Goal: Task Accomplishment & Management: Manage account settings

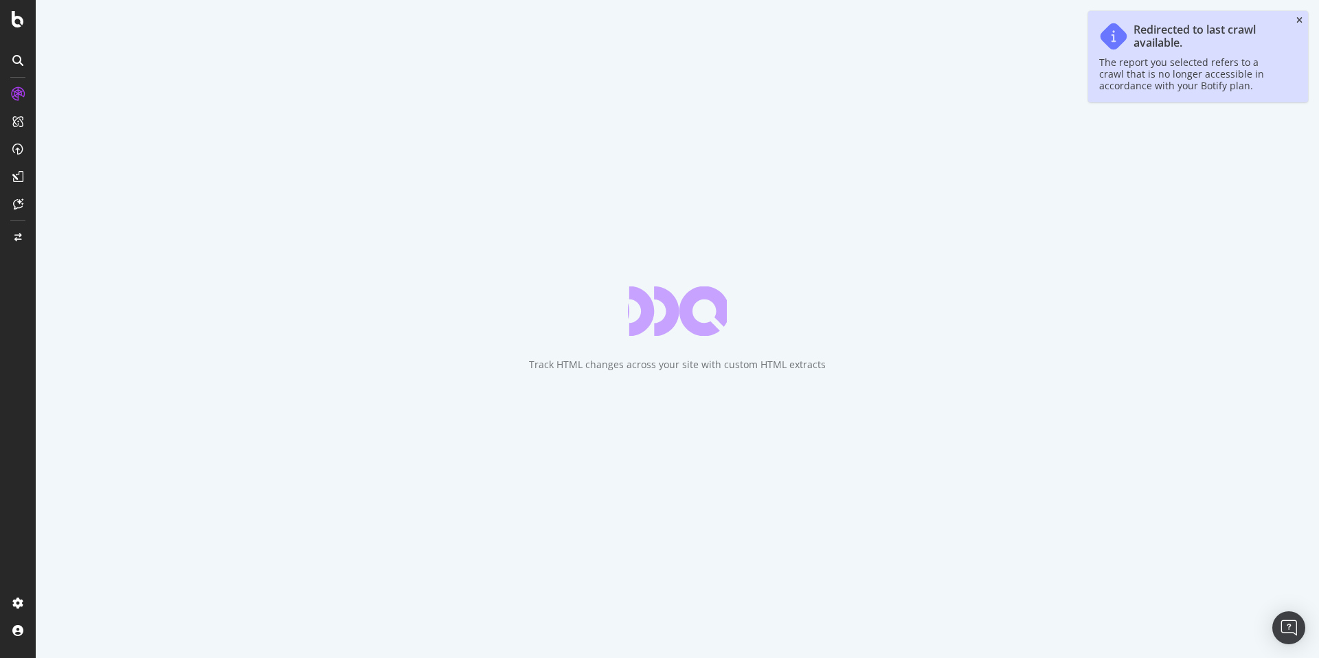
click at [1301, 19] on icon "close toast" at bounding box center [1300, 20] width 6 height 8
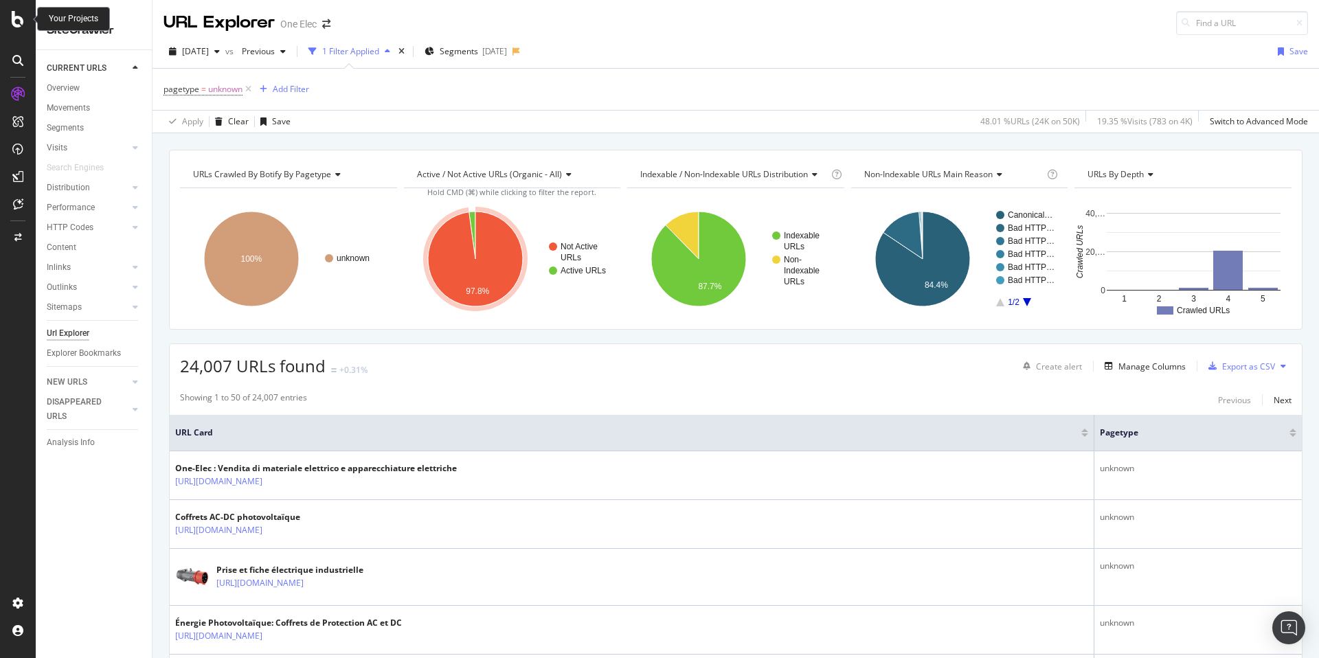
click at [21, 21] on icon at bounding box center [18, 19] width 12 height 16
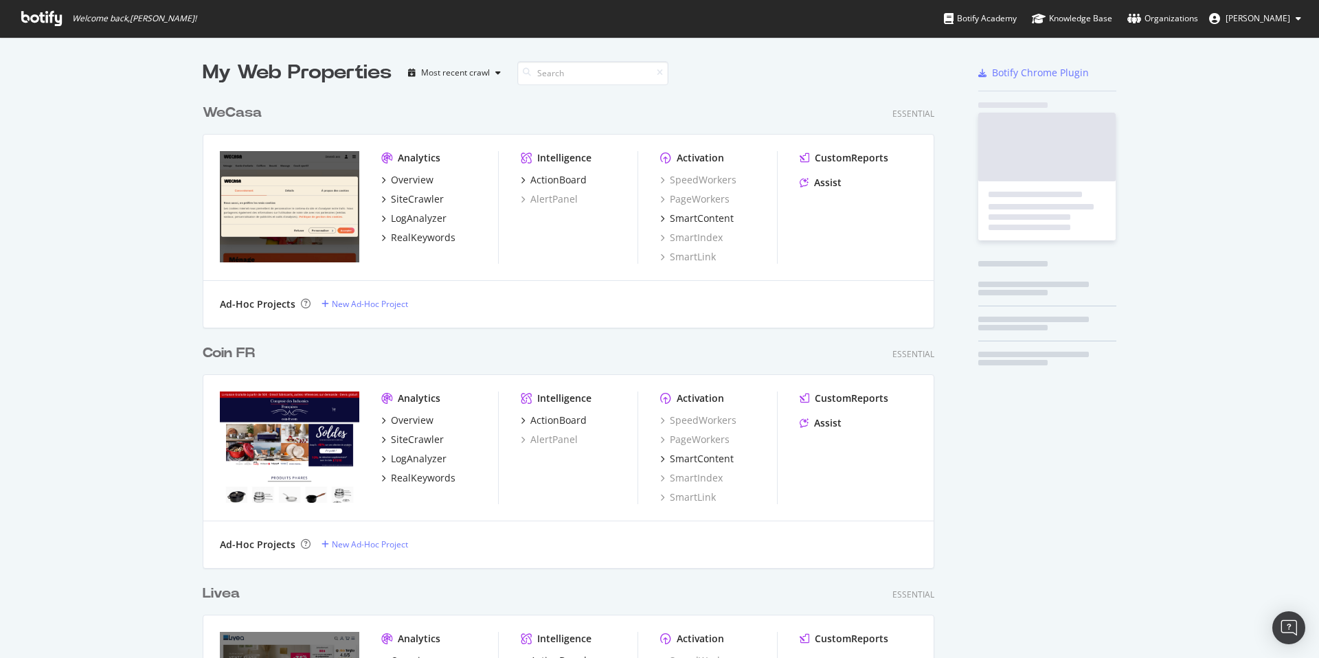
scroll to position [658, 1319]
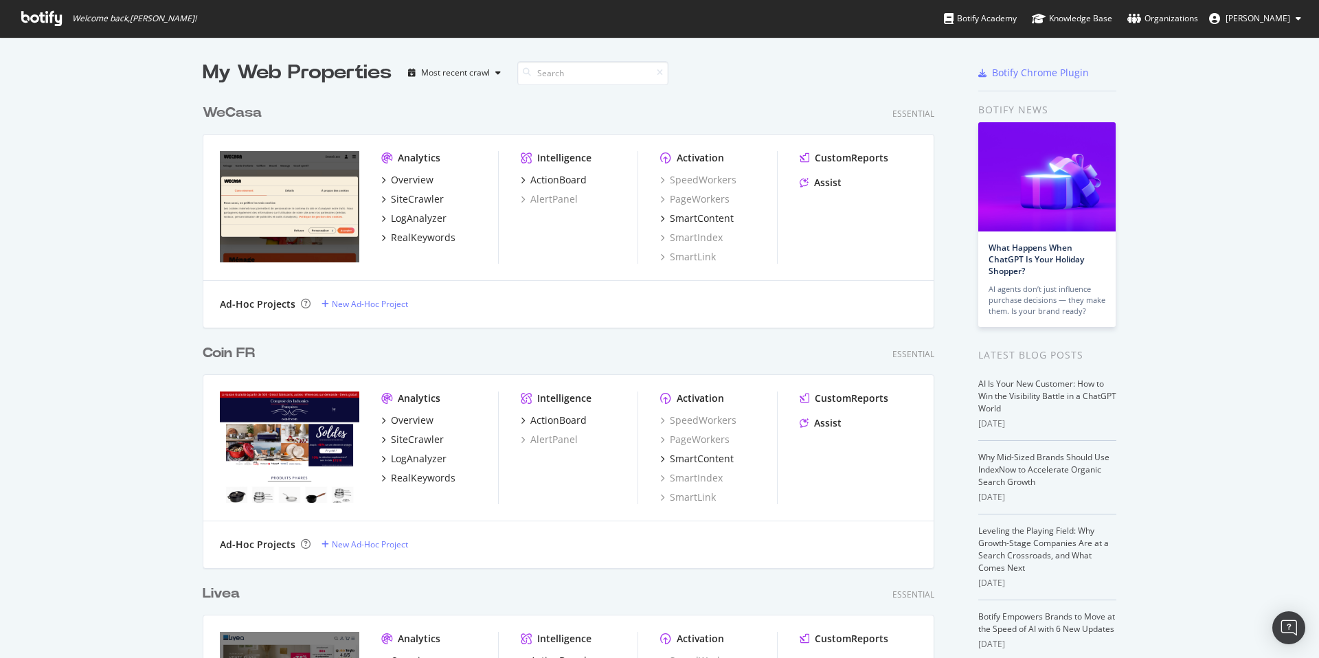
click at [1279, 25] on button "Olivier Job" at bounding box center [1255, 19] width 114 height 22
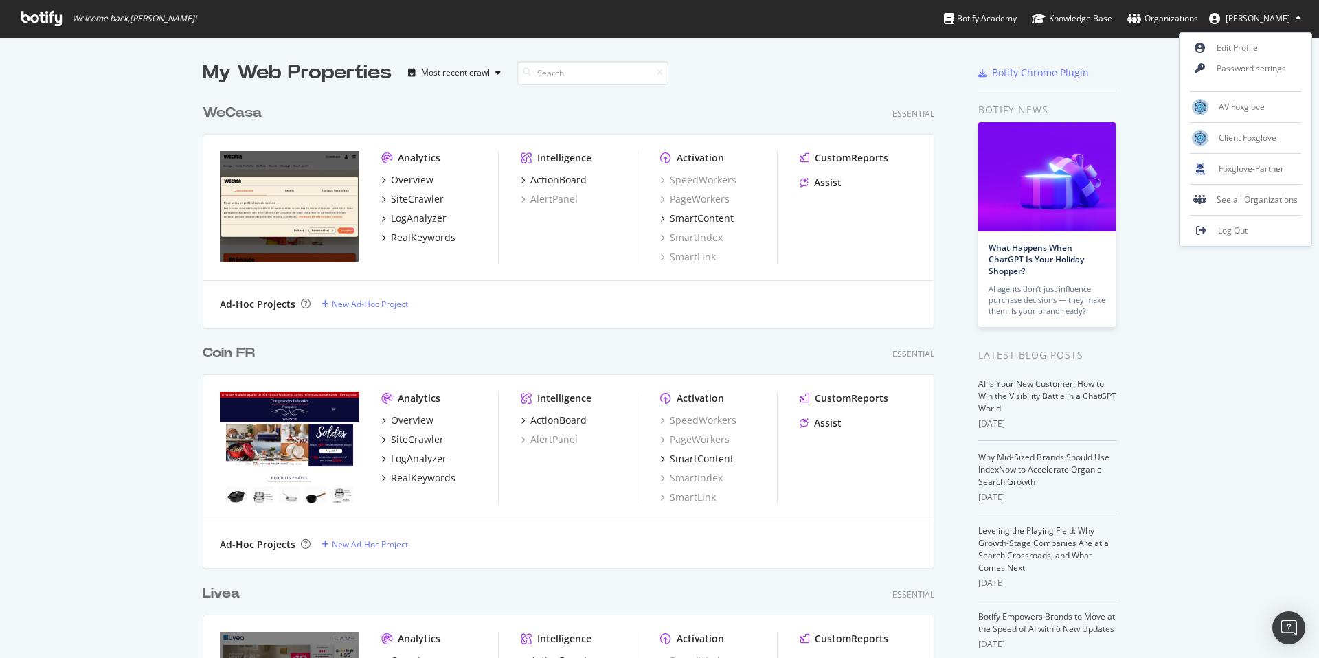
click at [1289, 15] on span "Olivier Job" at bounding box center [1258, 18] width 65 height 12
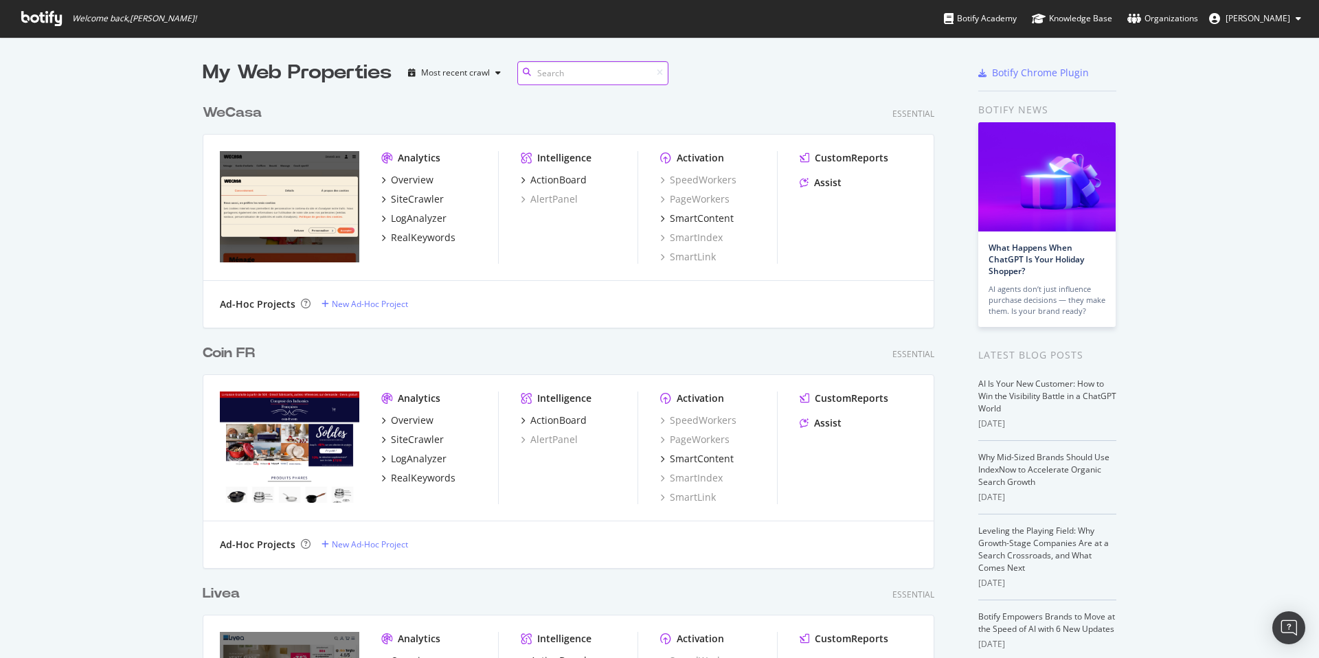
click at [559, 67] on input at bounding box center [592, 73] width 151 height 24
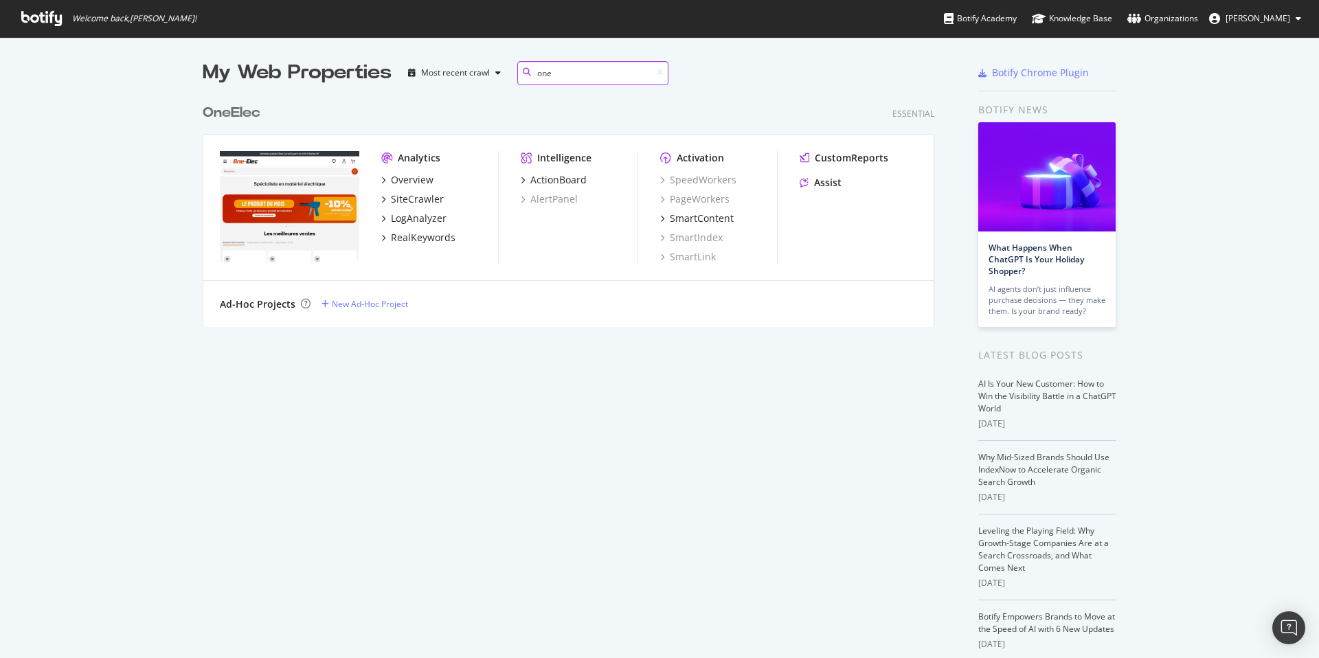
scroll to position [241, 743]
type input "one"
click at [416, 197] on div "SiteCrawler" at bounding box center [417, 199] width 53 height 14
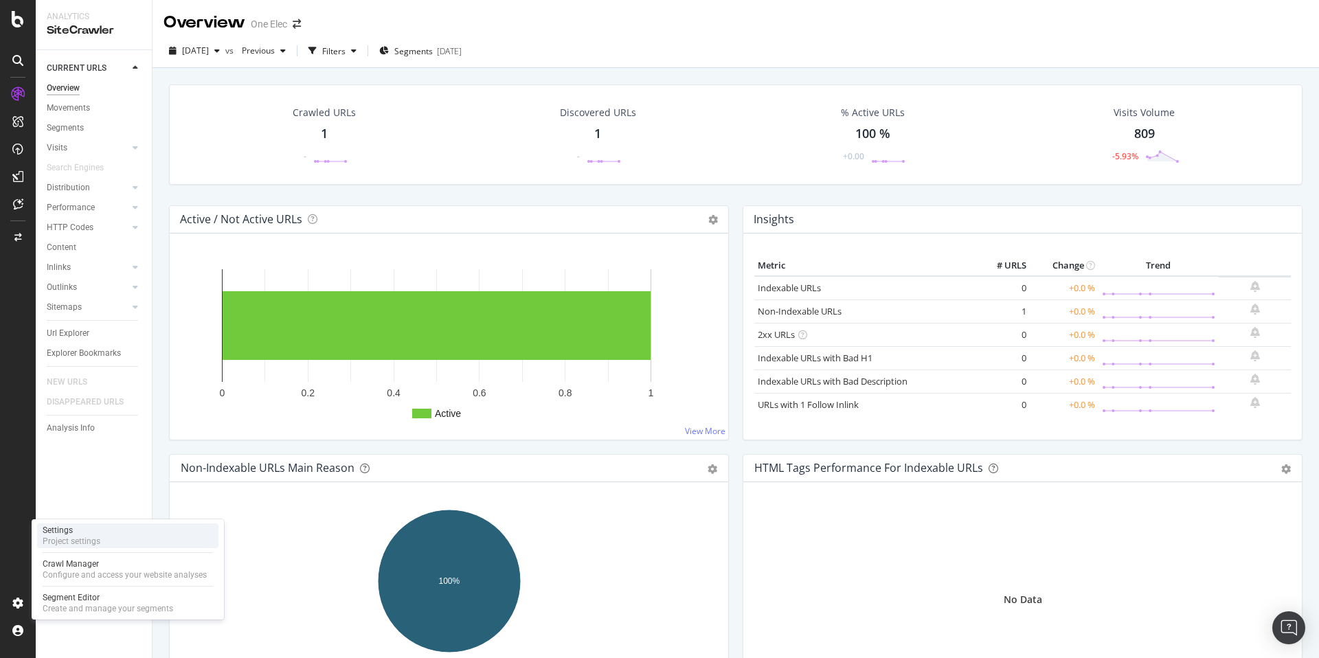
click at [89, 542] on div "Project settings" at bounding box center [72, 541] width 58 height 11
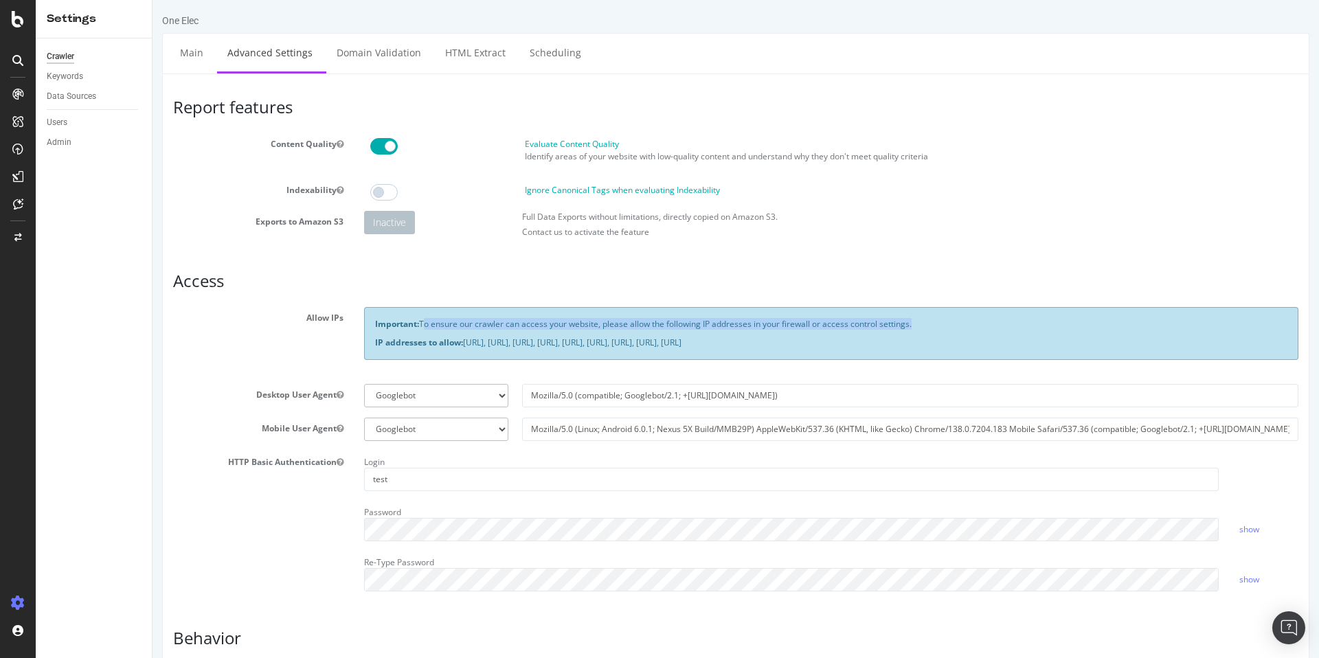
drag, startPoint x: 1061, startPoint y: 331, endPoint x: 425, endPoint y: 320, distance: 635.7
click at [425, 320] on div "Important: To ensure our crawler can access your website, please allow the foll…" at bounding box center [831, 333] width 935 height 52
click at [559, 355] on div "Important: To ensure our crawler can access your website, please allow the foll…" at bounding box center [831, 333] width 935 height 52
drag, startPoint x: 462, startPoint y: 339, endPoint x: 1102, endPoint y: 337, distance: 639.8
click at [1102, 337] on p "IP addresses to allow: [URL], [URL], [URL], [URL], [URL], [URL], [URL], [URL], …" at bounding box center [831, 343] width 913 height 12
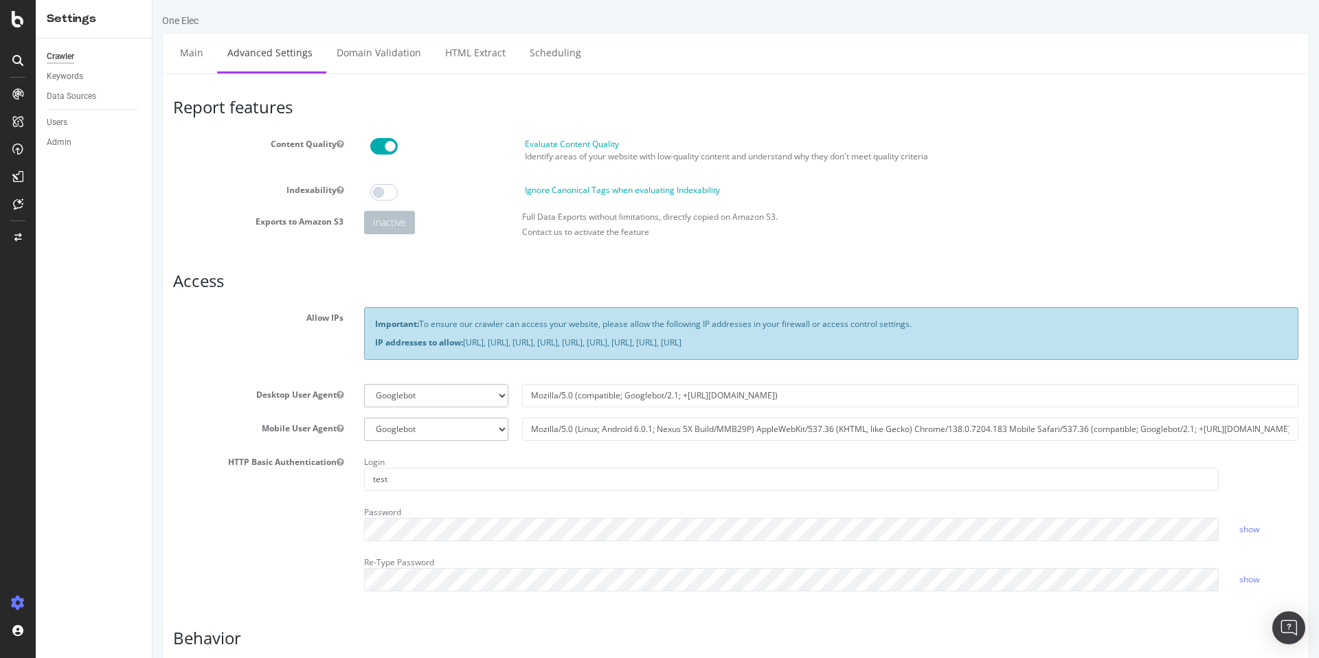
click at [928, 282] on h3 "Access" at bounding box center [736, 281] width 1126 height 18
drag, startPoint x: 1051, startPoint y: 344, endPoint x: 467, endPoint y: 341, distance: 584.1
click at [467, 341] on p "IP addresses to allow: [URL], [URL], [URL], [URL], [URL], [URL], [URL], [URL], …" at bounding box center [831, 343] width 913 height 12
click at [1062, 342] on p "IP addresses to allow: [URL], [URL], [URL], [URL], [URL], [URL], [URL], [URL], …" at bounding box center [831, 343] width 913 height 12
click at [484, 390] on select "Botify Googlebot Chrome Firefox Edge Custom" at bounding box center [436, 395] width 144 height 23
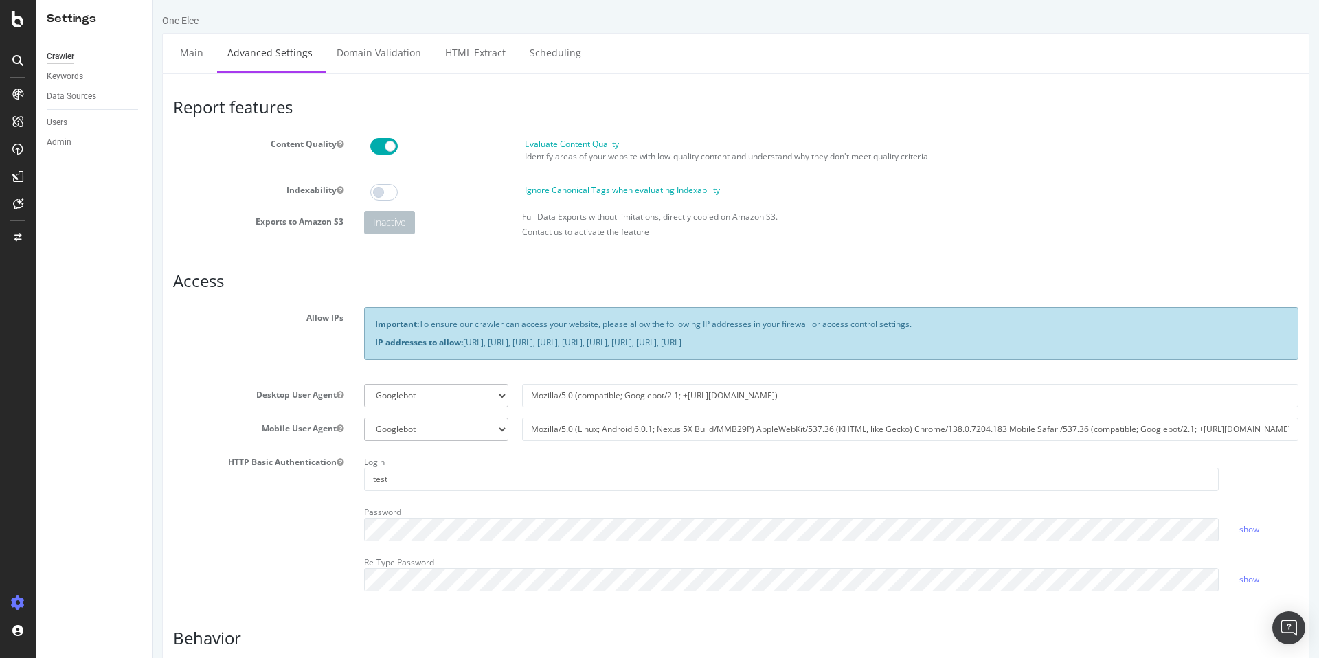
click at [731, 375] on section "Allow IPs Important: To ensure our crawler can access your website, please allo…" at bounding box center [736, 454] width 1126 height 295
click at [660, 362] on div "Important: To ensure our crawler can access your website, please allow the foll…" at bounding box center [831, 340] width 955 height 66
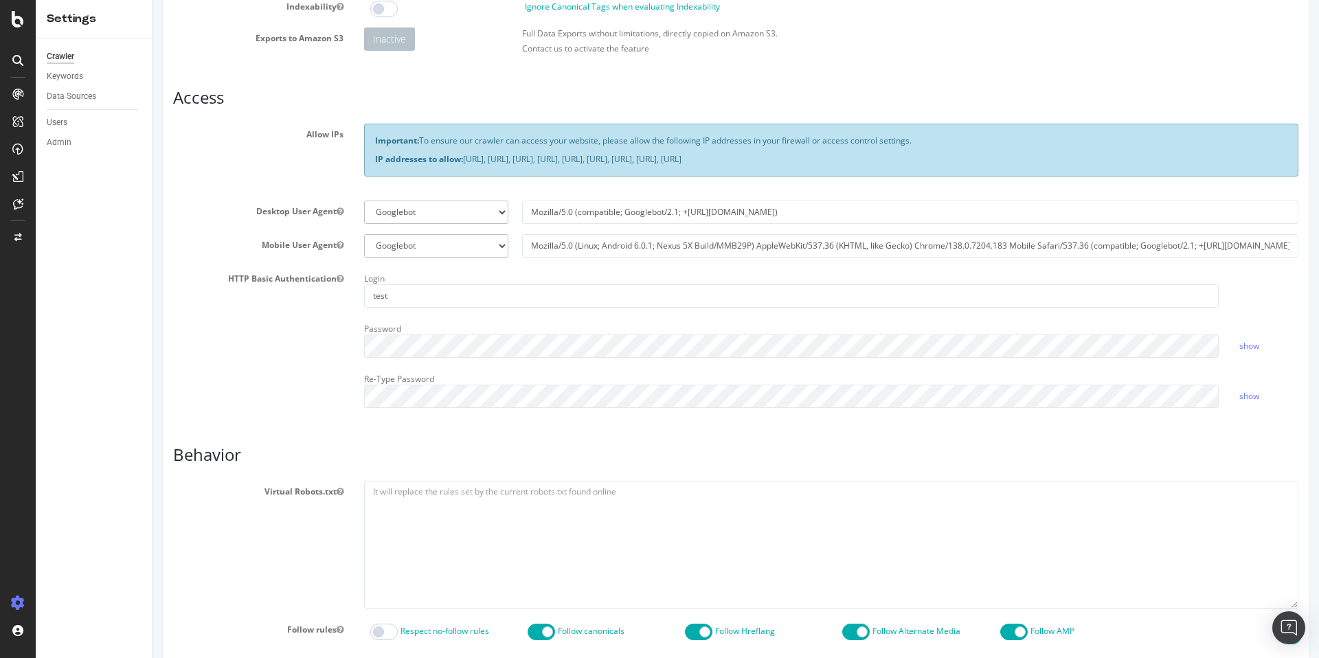
scroll to position [185, 0]
click at [426, 441] on div "Report features Content Quality Evaluate Content Quality Identify areas of your…" at bounding box center [736, 447] width 1126 height 1069
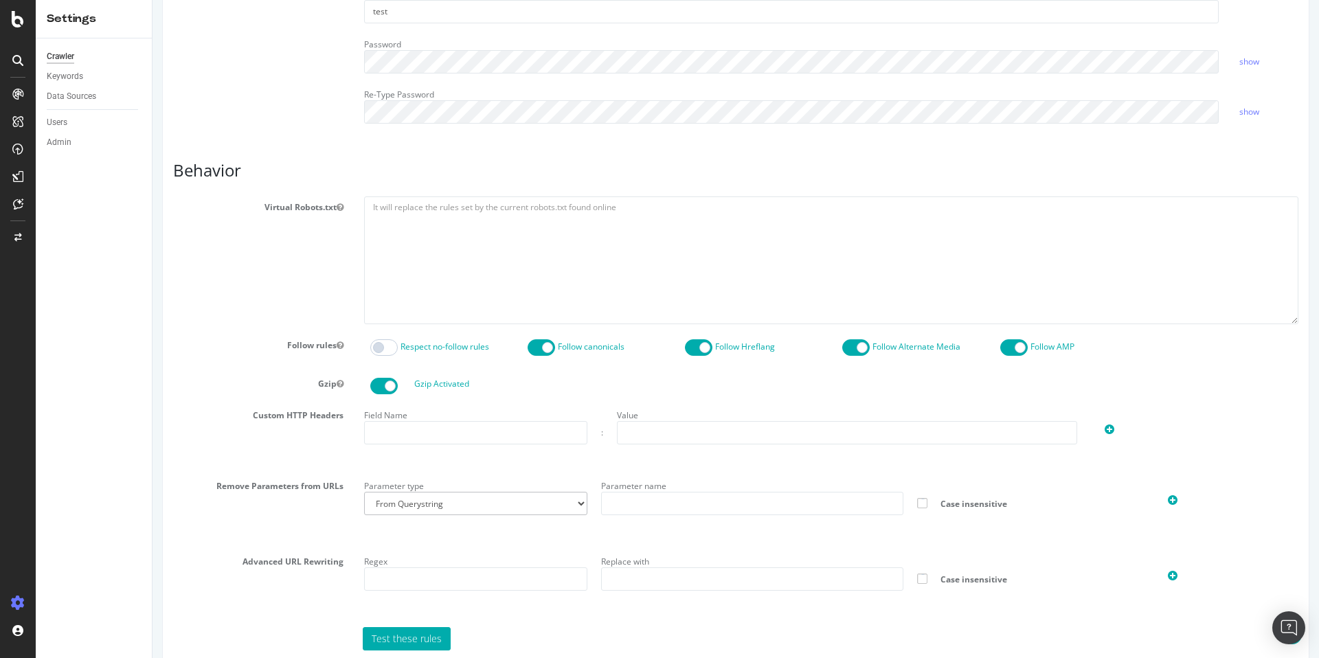
scroll to position [544, 0]
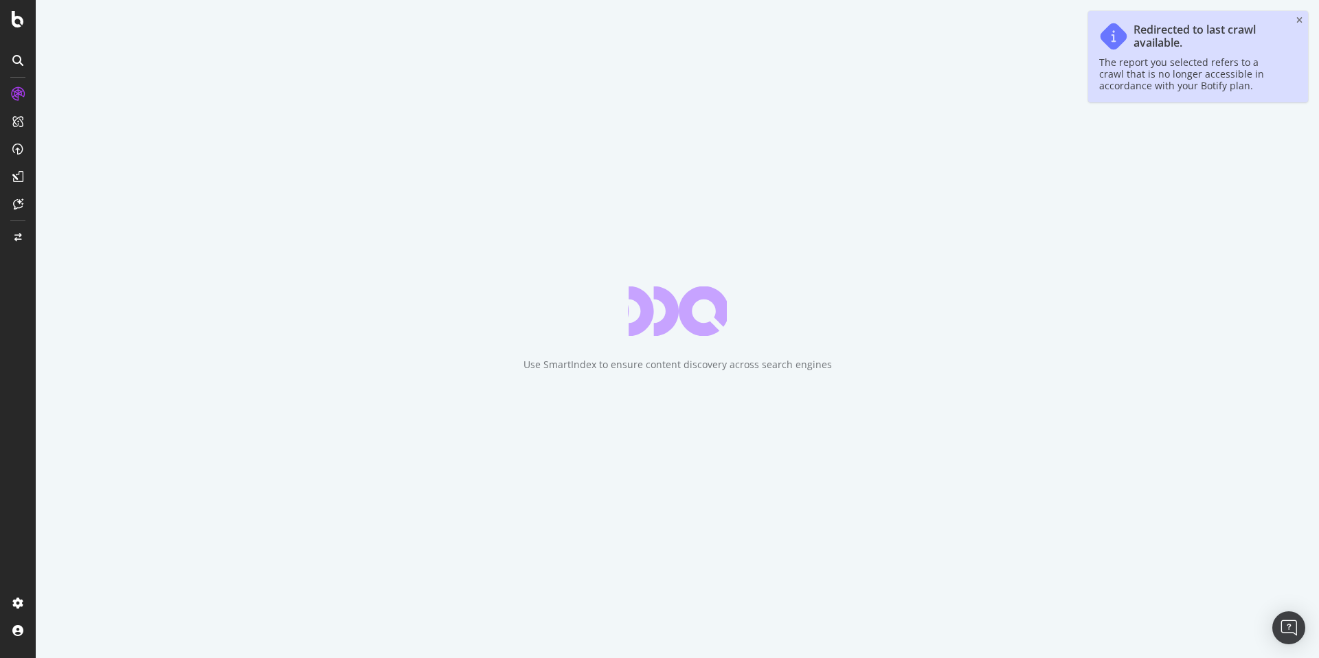
click at [1301, 26] on div "Redirected to last crawl available. The report you selected refers to a crawl t…" at bounding box center [1198, 56] width 220 height 91
click at [1301, 21] on icon "close toast" at bounding box center [1300, 20] width 6 height 8
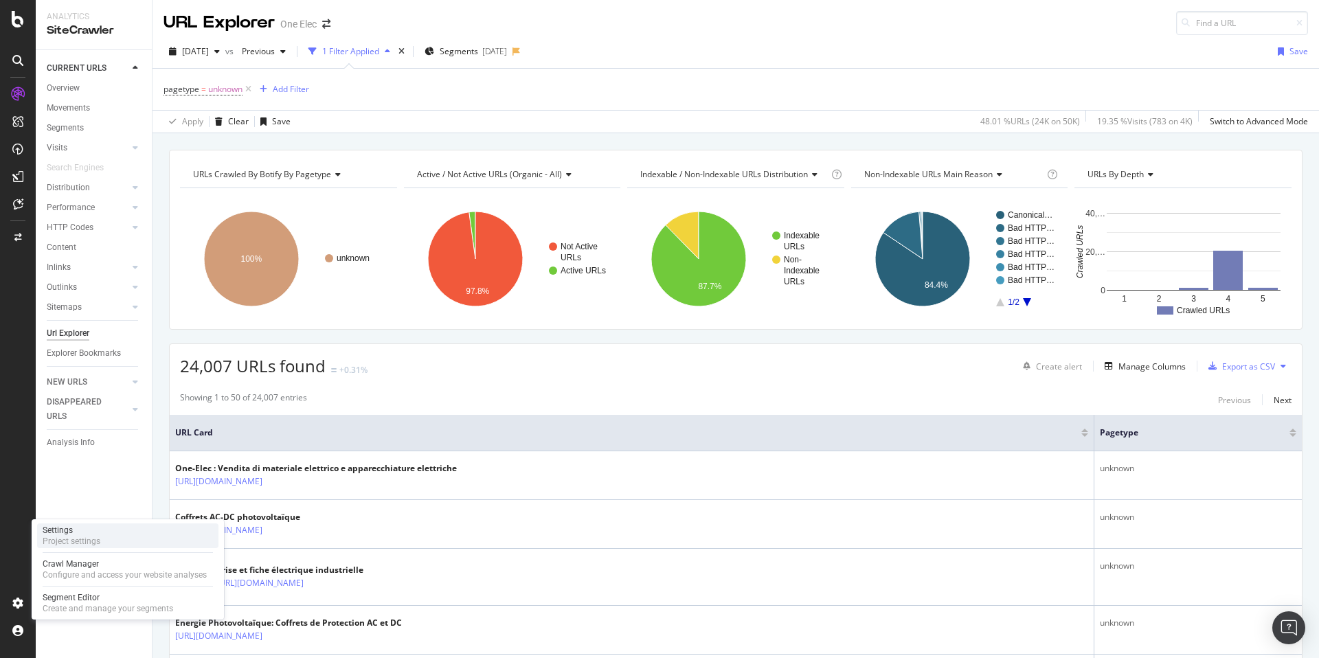
click at [102, 533] on div "Settings Project settings" at bounding box center [127, 536] width 181 height 25
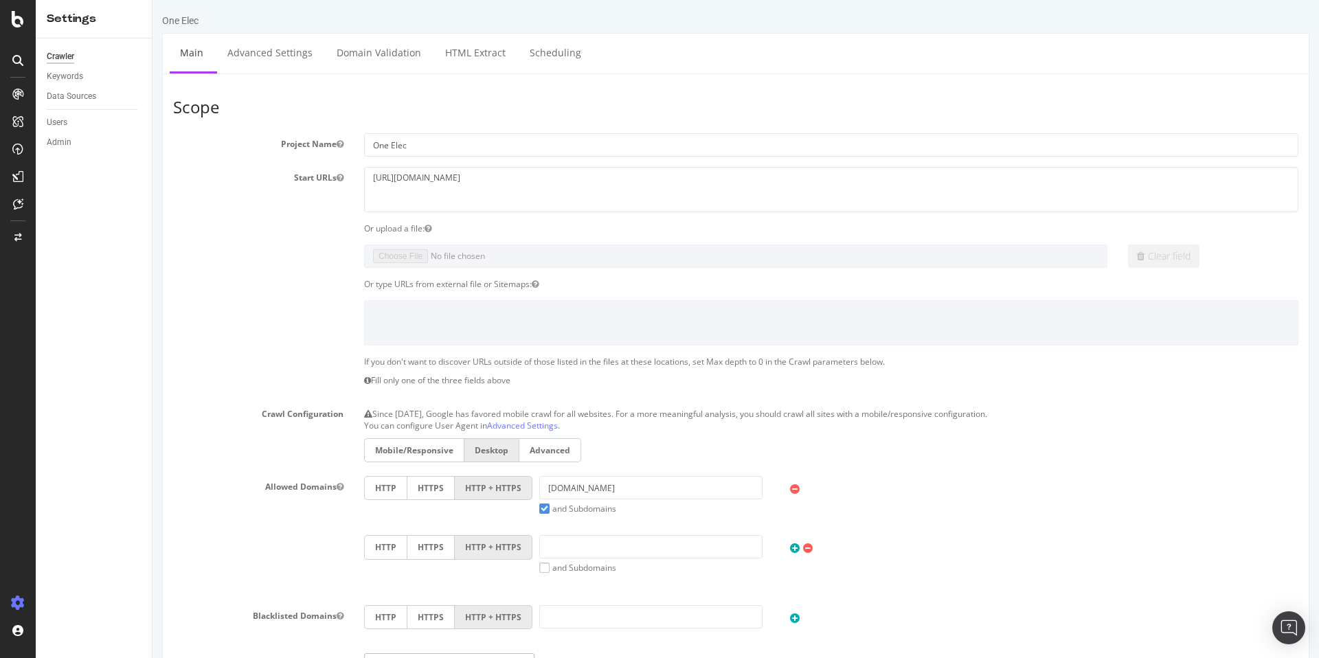
click at [369, 107] on h3 "Scope" at bounding box center [736, 107] width 1126 height 18
click at [532, 56] on link "Scheduling" at bounding box center [555, 53] width 72 height 38
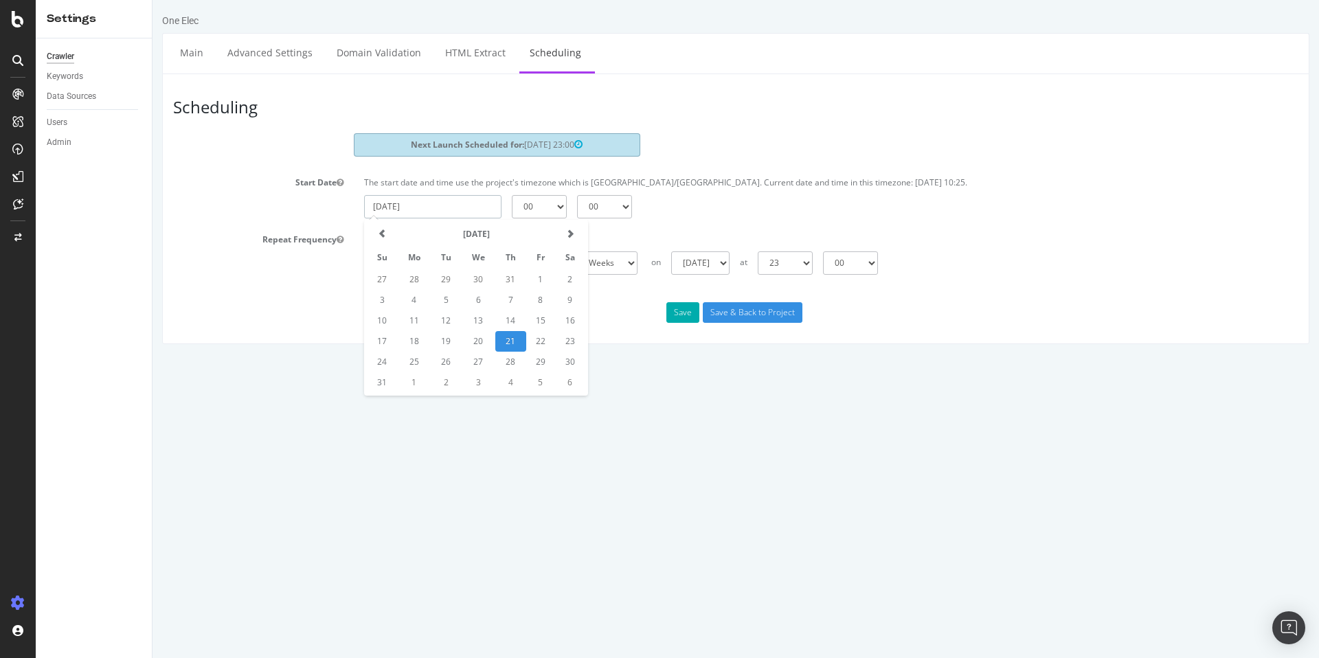
click at [469, 209] on input "[DATE]" at bounding box center [432, 206] width 137 height 23
click at [537, 339] on td "22" at bounding box center [540, 341] width 29 height 21
type input "[DATE]"
click at [551, 210] on select "00 01 02 03 04 05 06 07 08 09 10 11 12 13 14 15 16 17 18 19 20 21 22 23" at bounding box center [539, 206] width 55 height 23
select select "10"
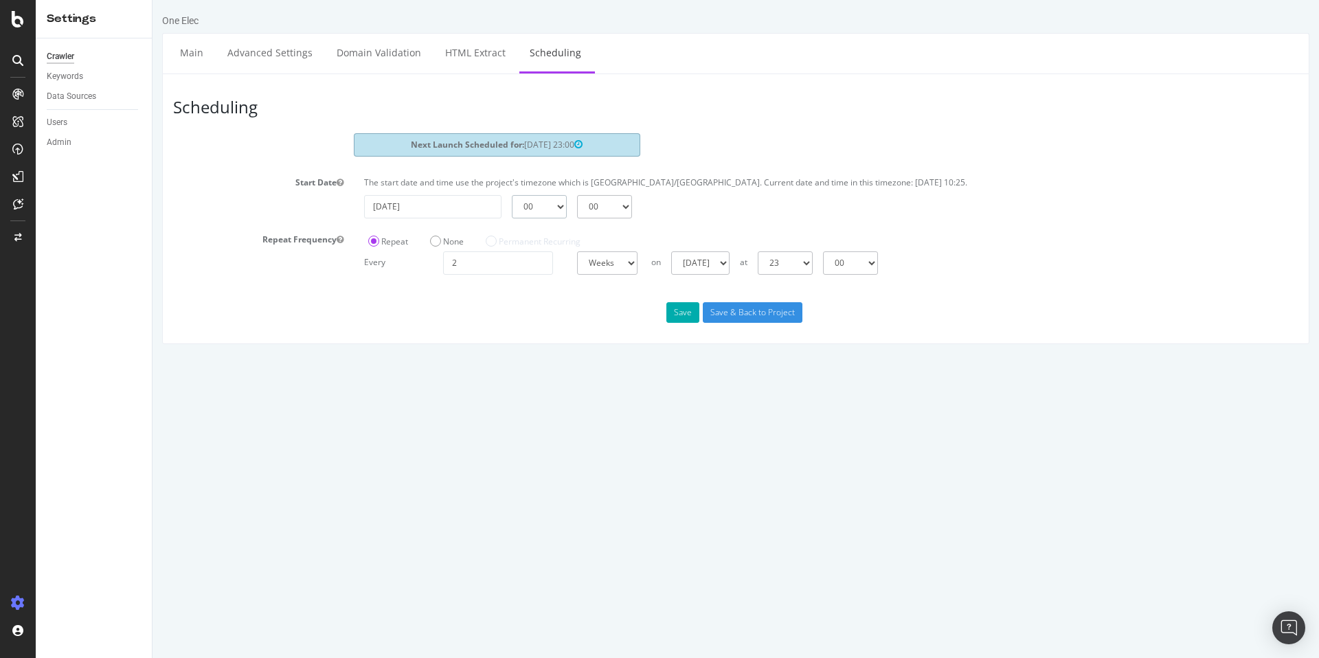
click at [512, 195] on select "00 01 02 03 04 05 06 07 08 09 10 11 12 13 14 15 16 17 18 19 20 21 22 23" at bounding box center [539, 206] width 55 height 23
click at [614, 204] on select "00 15 30 45" at bounding box center [604, 206] width 55 height 23
select select "30"
click at [577, 195] on select "00 15 30 45" at bounding box center [604, 206] width 55 height 23
click at [680, 313] on button "Save" at bounding box center [683, 312] width 33 height 21
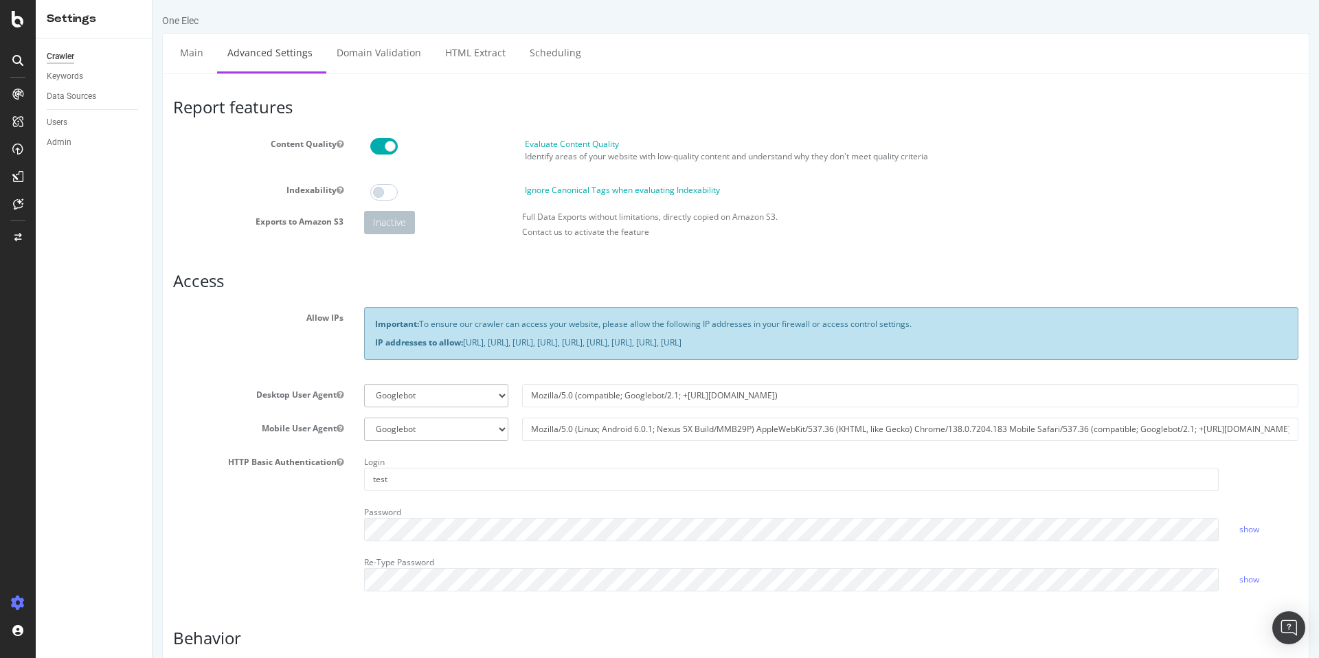
drag, startPoint x: 1058, startPoint y: 346, endPoint x: 465, endPoint y: 342, distance: 593.0
click at [465, 342] on p "IP addresses to allow: [URL], [URL], [URL], [URL], [URL], [URL], [URL], [URL], …" at bounding box center [831, 343] width 913 height 12
copy p "[URL], [URL], [URL], [URL], [URL], [URL], [URL], [URL], [URL]"
click at [478, 344] on p "IP addresses to allow: [URL], [URL], [URL], [URL], [URL], [URL], [URL], [URL], …" at bounding box center [831, 343] width 913 height 12
drag, startPoint x: 468, startPoint y: 342, endPoint x: 1047, endPoint y: 341, distance: 579.3
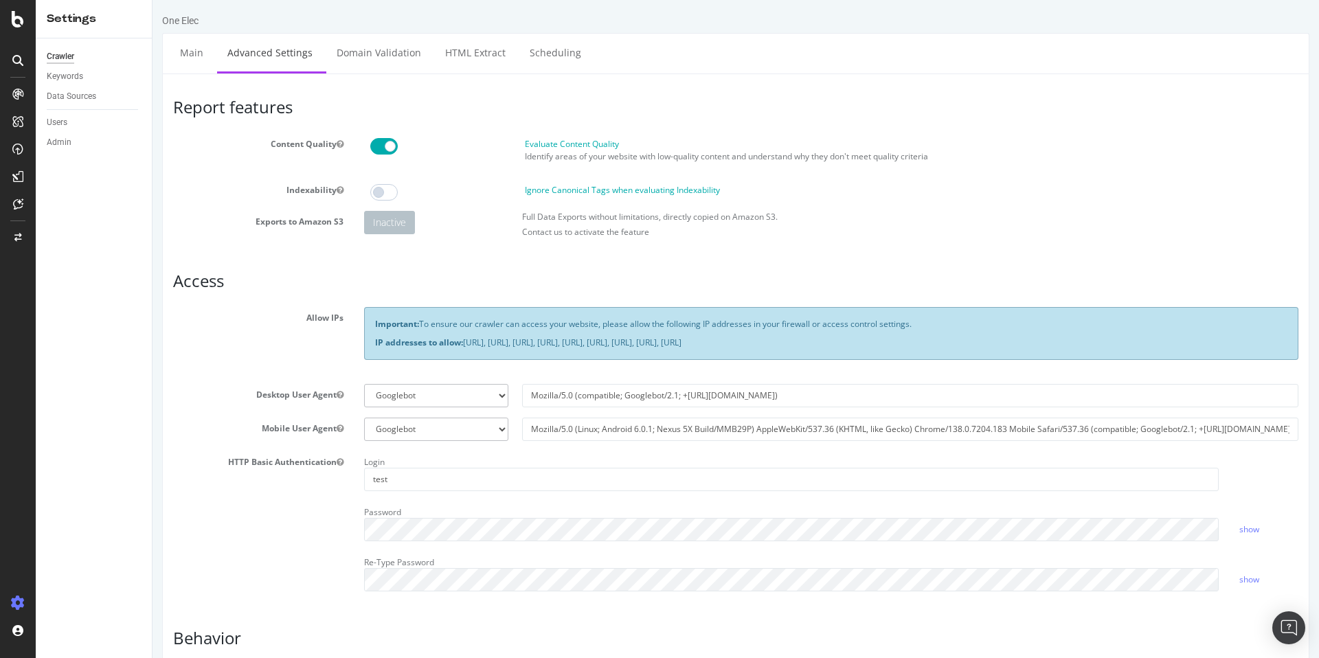
click at [1047, 341] on p "IP addresses to allow: [URL], [URL], [URL], [URL], [URL], [URL], [URL], [URL], …" at bounding box center [831, 343] width 913 height 12
copy p "[URL], [URL], [URL], [URL], [URL], [URL], [URL], [URL], [URL]"
click at [471, 285] on h3 "Access" at bounding box center [736, 281] width 1126 height 18
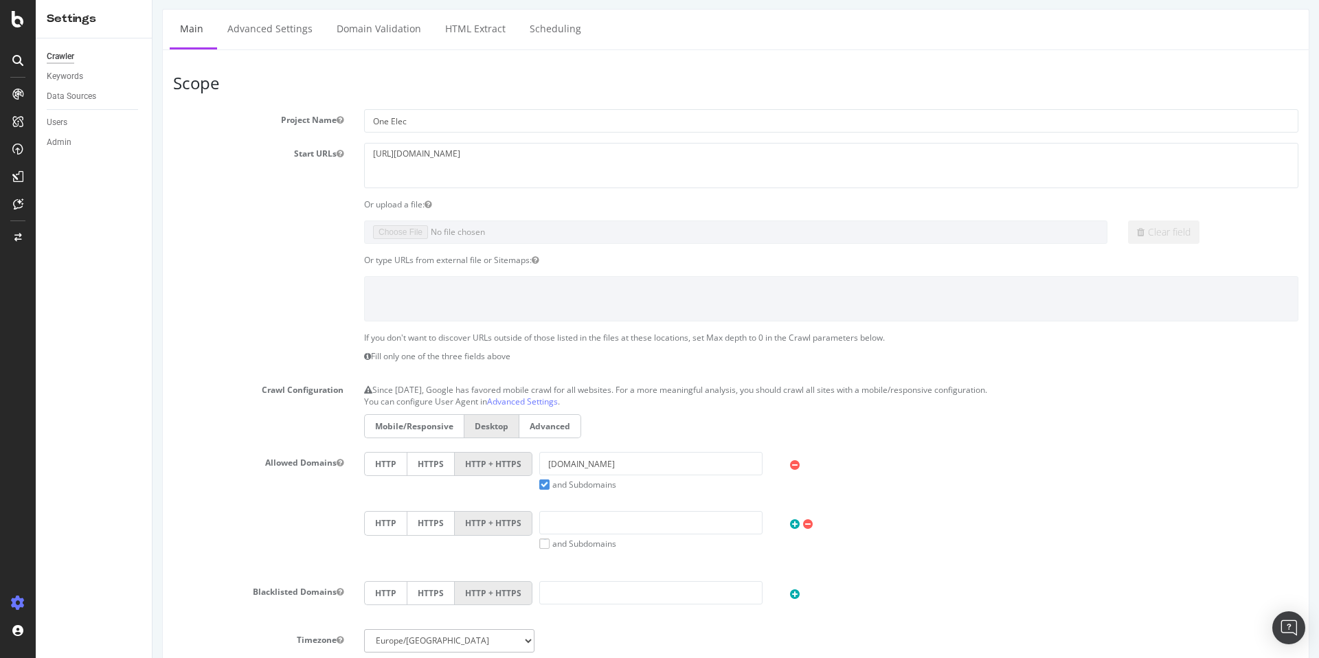
scroll to position [25, 0]
click at [420, 151] on textarea "[URL][DOMAIN_NAME]" at bounding box center [831, 164] width 935 height 45
click at [299, 217] on section "Project Name One Elec Start URLs [URL][DOMAIN_NAME] Or upload a file: Clear fie…" at bounding box center [736, 390] width 1126 height 565
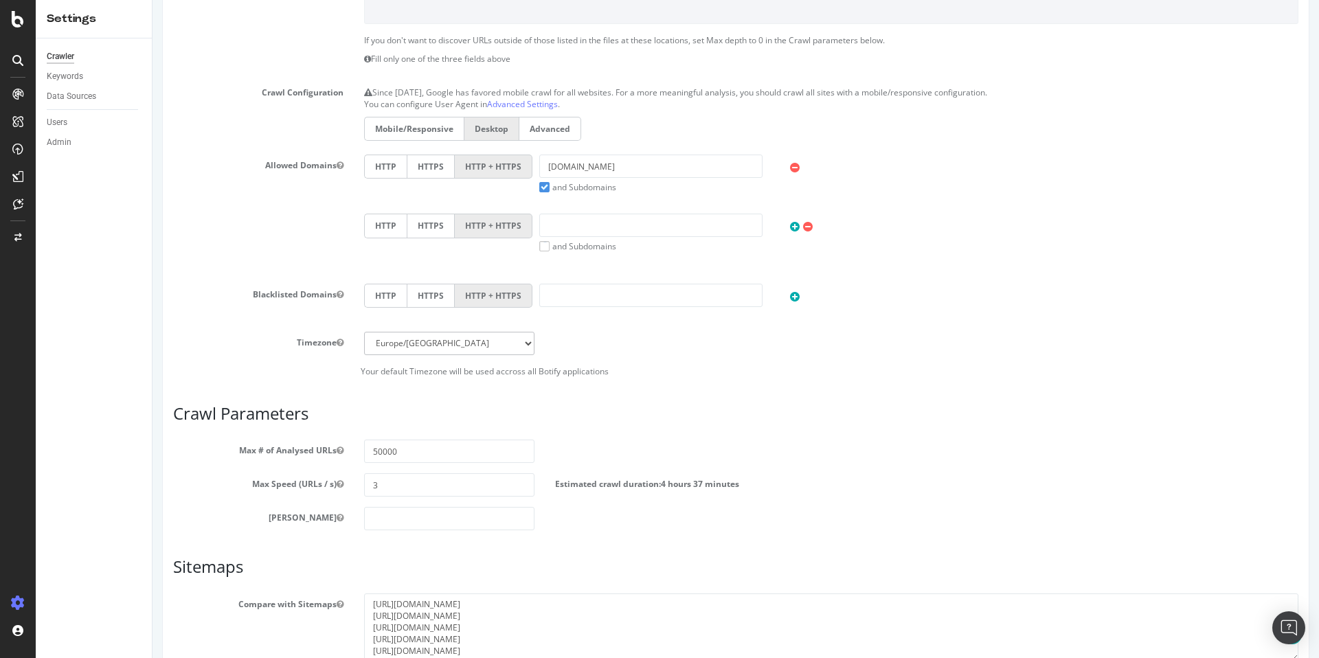
click at [616, 411] on h3 "Crawl Parameters" at bounding box center [736, 414] width 1126 height 18
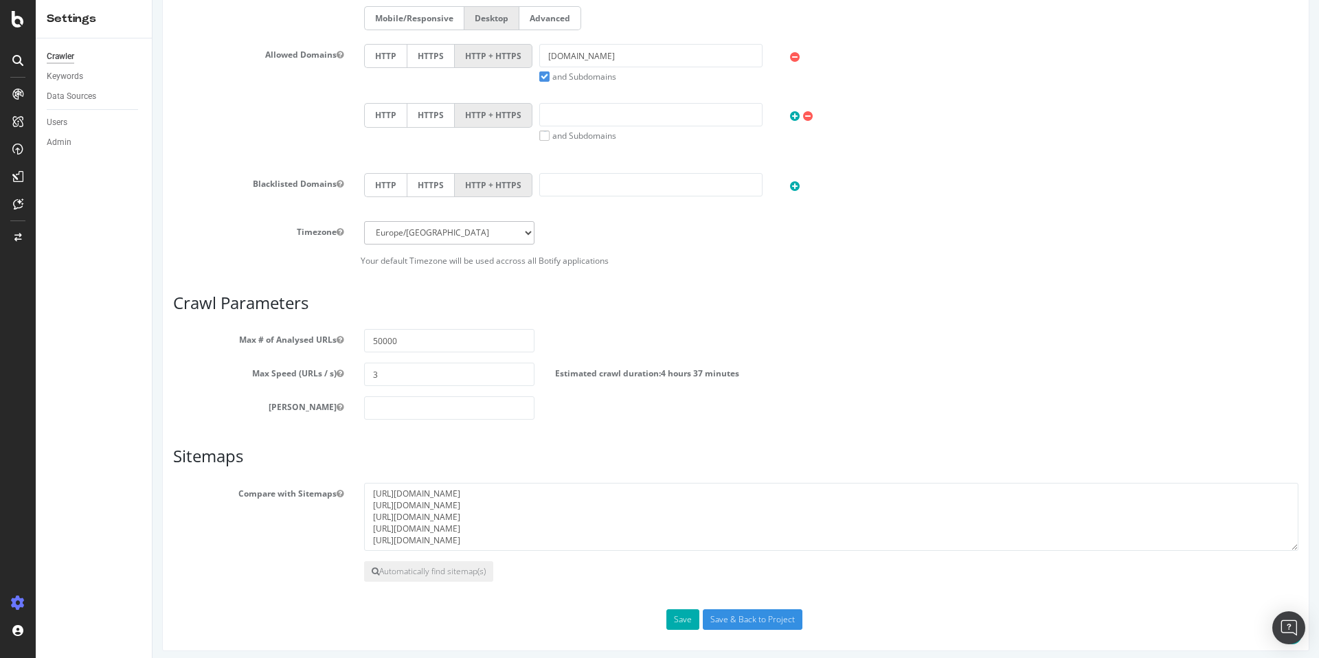
scroll to position [439, 0]
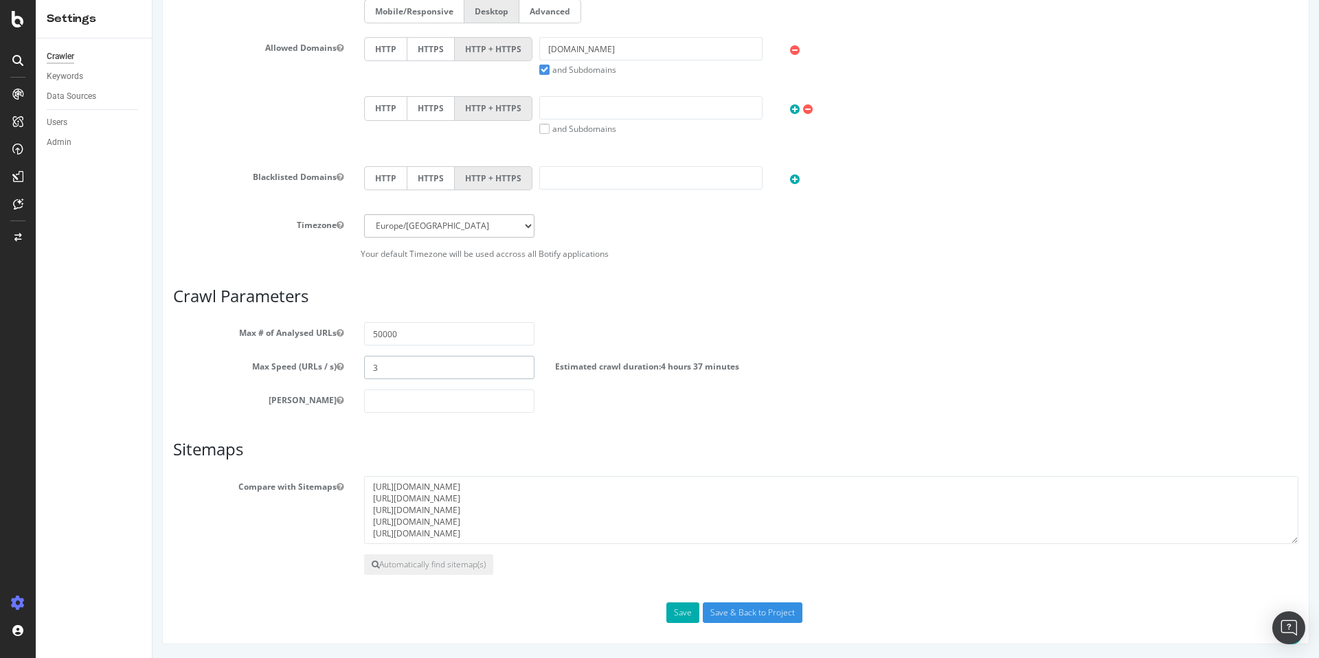
click at [438, 376] on input "3" at bounding box center [449, 367] width 170 height 23
type input "4"
click at [467, 432] on div "Scope Project Name One Elec Start URLs [URL][DOMAIN_NAME] Or upload a file: Cle…" at bounding box center [736, 141] width 1126 height 964
click at [638, 401] on div "[PERSON_NAME]" at bounding box center [736, 401] width 1146 height 23
click at [638, 371] on label "Estimated crawl duration: 3 hours 28 minutes" at bounding box center [647, 364] width 184 height 16
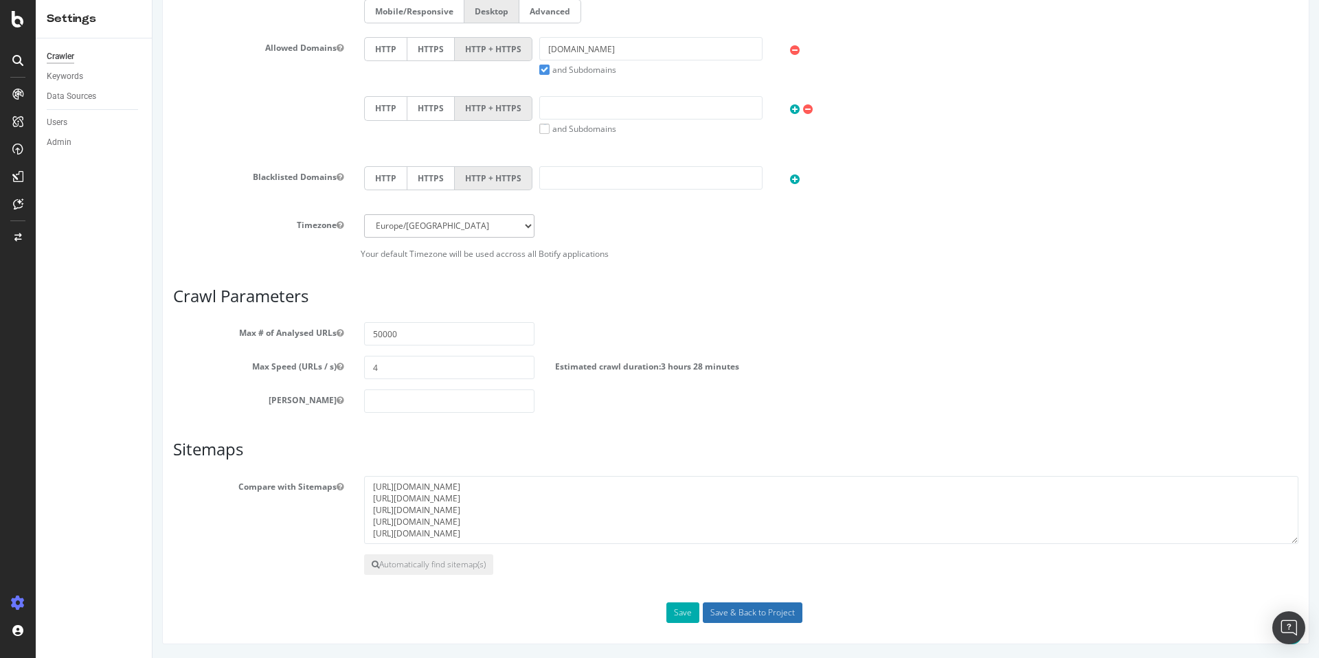
click at [728, 611] on input "Save & Back to Project" at bounding box center [753, 613] width 100 height 21
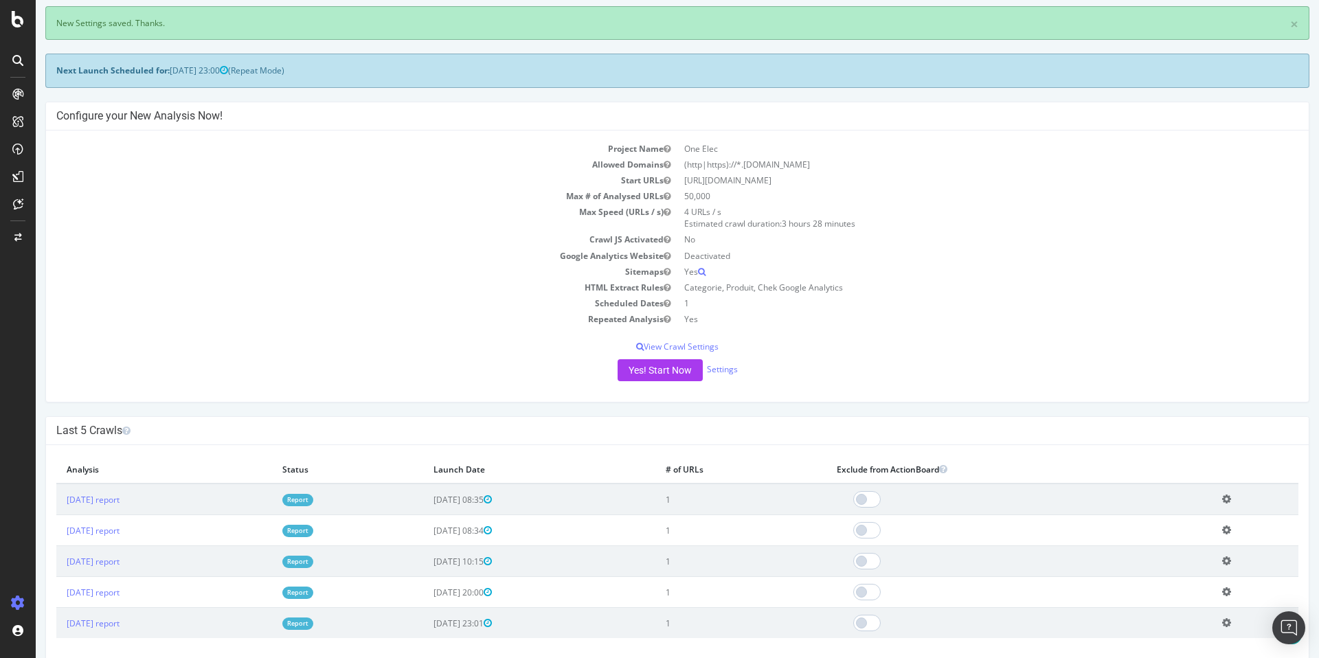
scroll to position [227, 0]
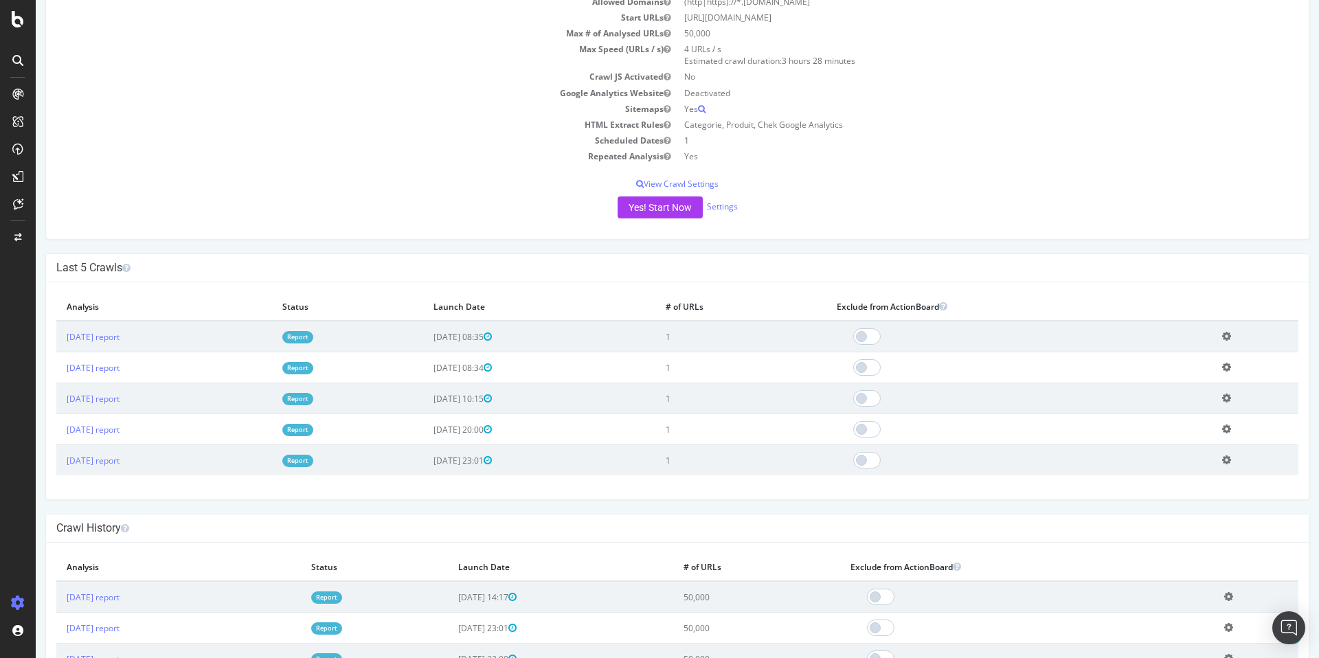
click at [1231, 338] on icon at bounding box center [1226, 336] width 9 height 10
click at [1193, 263] on h4 "Last 5 Crawls" at bounding box center [677, 268] width 1242 height 14
click at [1091, 211] on div "Yes! Start Now Settings" at bounding box center [677, 208] width 1242 height 22
click at [934, 170] on div "Project Name One Elec Allowed Domains (http|https)://*.[DOMAIN_NAME] Start URLs…" at bounding box center [677, 104] width 1263 height 272
